Goal: Find specific page/section

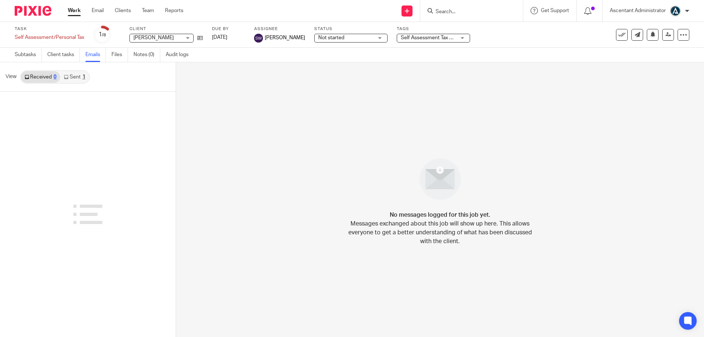
click at [454, 14] on input "Search" at bounding box center [468, 12] width 66 height 7
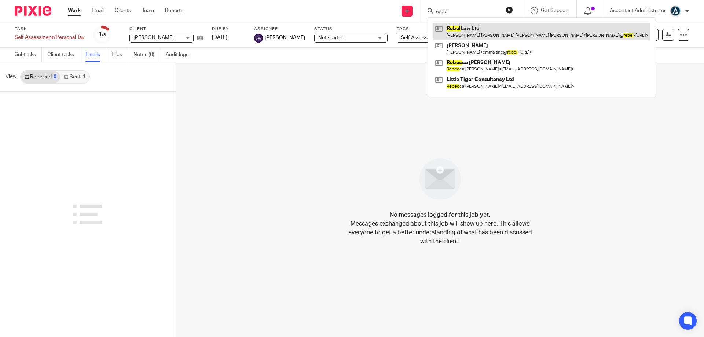
type input "rebel"
click at [463, 28] on link at bounding box center [541, 31] width 217 height 17
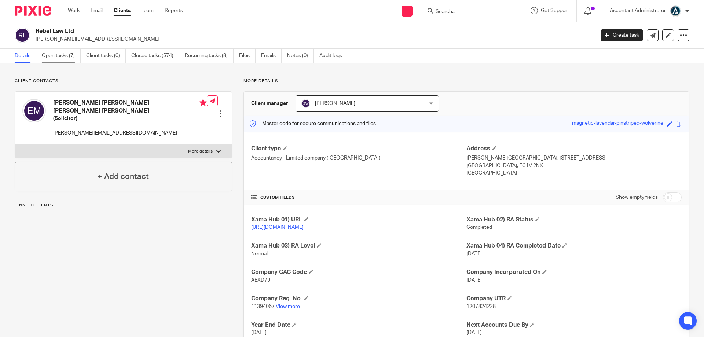
click at [65, 59] on link "Open tasks (7)" at bounding box center [61, 56] width 39 height 14
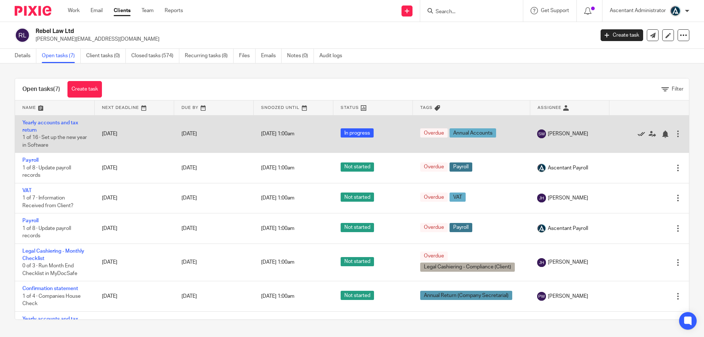
click at [638, 135] on icon at bounding box center [641, 134] width 7 height 7
